Goal: Navigation & Orientation: Find specific page/section

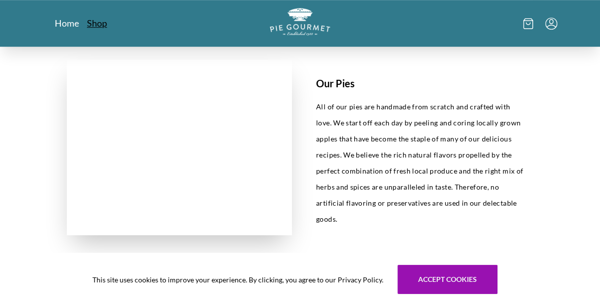
scroll to position [846, 0]
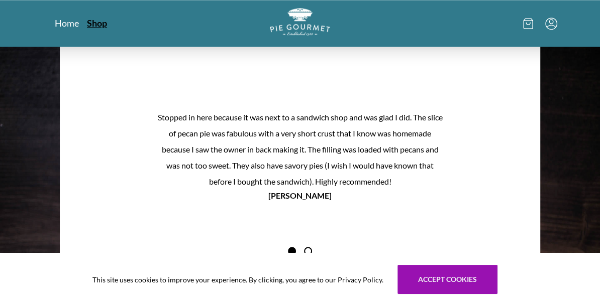
click at [96, 26] on link "Shop" at bounding box center [97, 23] width 20 height 12
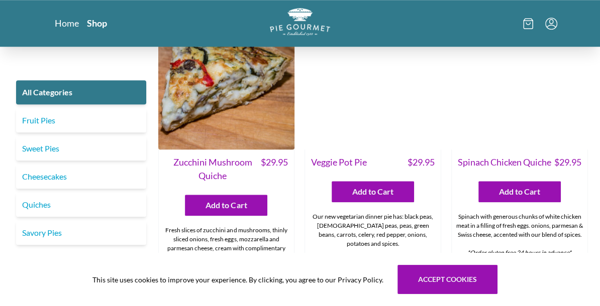
scroll to position [541, 0]
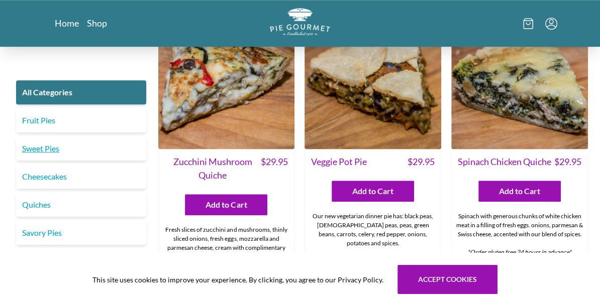
click at [59, 144] on link "Sweet Pies" at bounding box center [81, 149] width 130 height 24
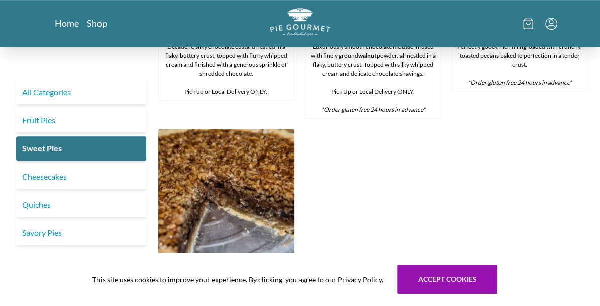
scroll to position [488, 0]
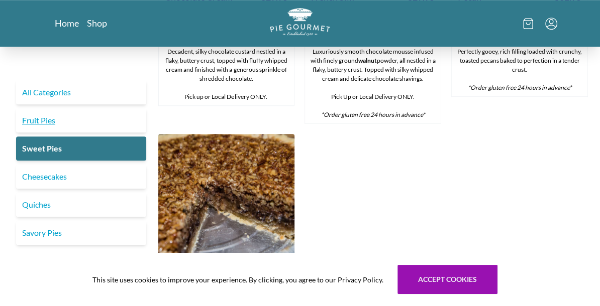
click at [37, 128] on link "Fruit Pies" at bounding box center [81, 121] width 130 height 24
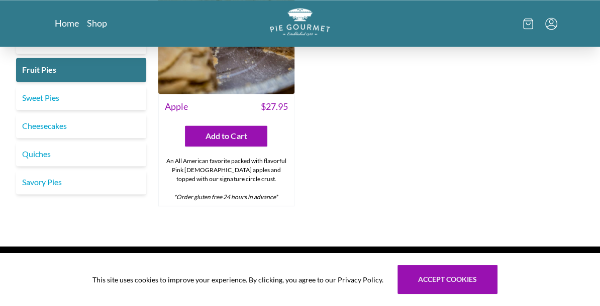
scroll to position [927, 0]
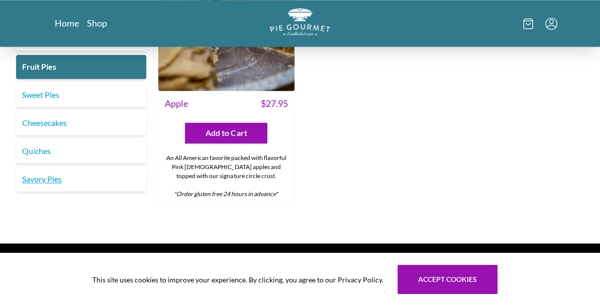
click at [51, 174] on link "Savory Pies" at bounding box center [81, 179] width 130 height 24
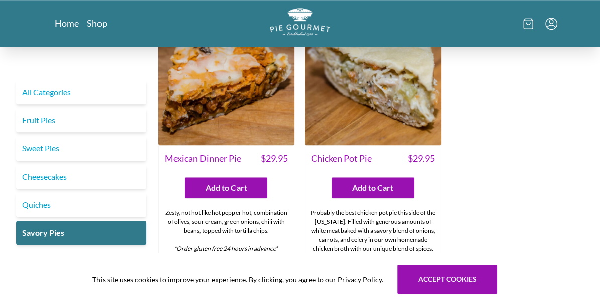
scroll to position [666, 0]
